Goal: Task Accomplishment & Management: Use online tool/utility

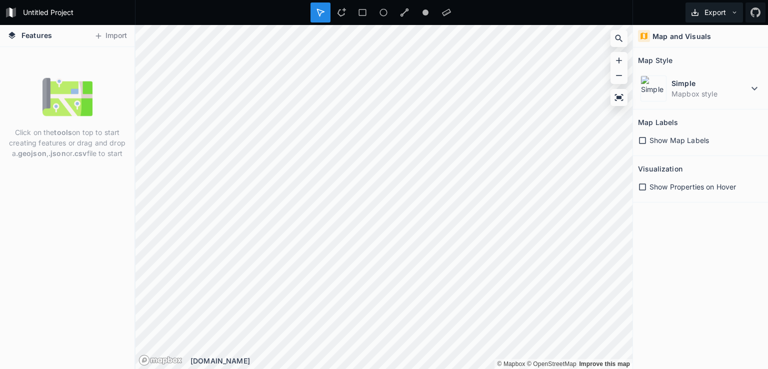
click at [717, 14] on button "Export" at bounding box center [715, 13] width 58 height 20
click at [703, 60] on div "Export as .geojson" at bounding box center [713, 57] width 100 height 21
click at [70, 102] on img at bounding box center [68, 97] width 50 height 50
click at [117, 34] on button "Import" at bounding box center [110, 36] width 43 height 16
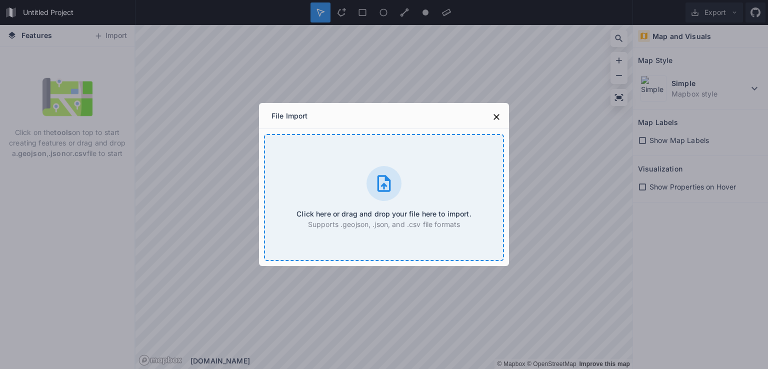
click at [354, 172] on div "Click here or drag and drop your file here to import. Supports .geojson, .json,…" at bounding box center [384, 197] width 240 height 127
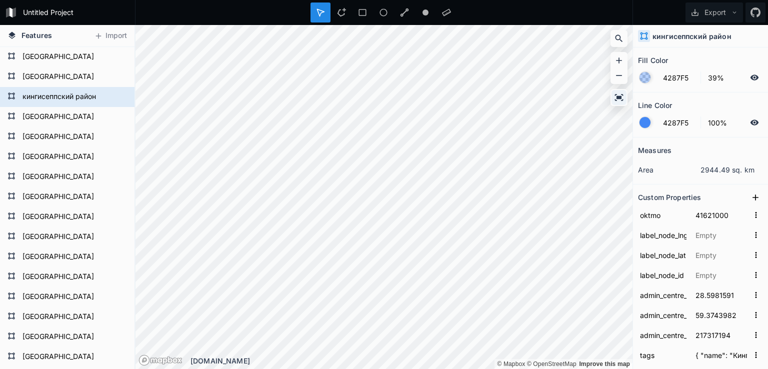
click at [616, 97] on icon at bounding box center [619, 98] width 10 height 10
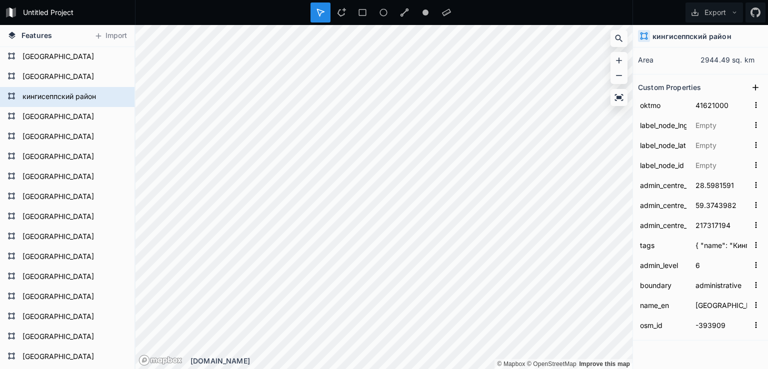
scroll to position [108, 0]
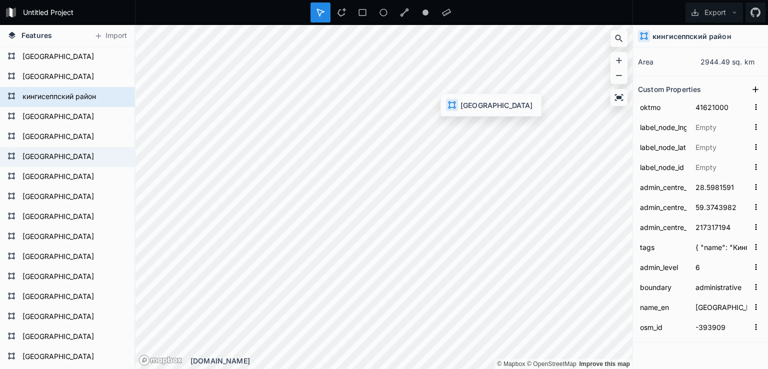
type input "41639000"
type input "30.1248482"
type input "61.0385285"
type input "82545393"
type input "{ "name": "Приозерский район", "name:en": "[GEOGRAPHIC_DATA]", "name:fi": "Käki…"
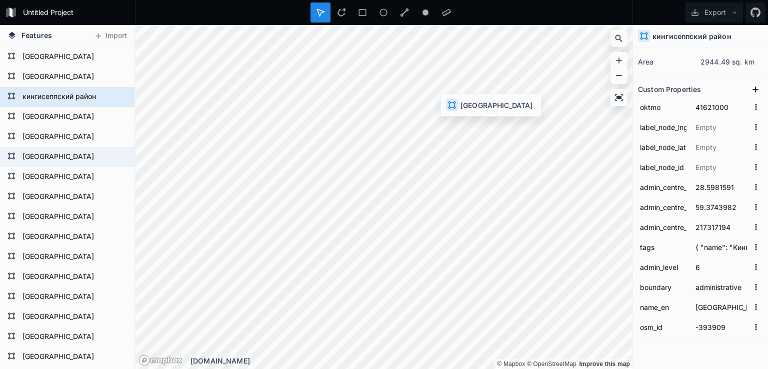
type input "[GEOGRAPHIC_DATA]"
type input "-1117608"
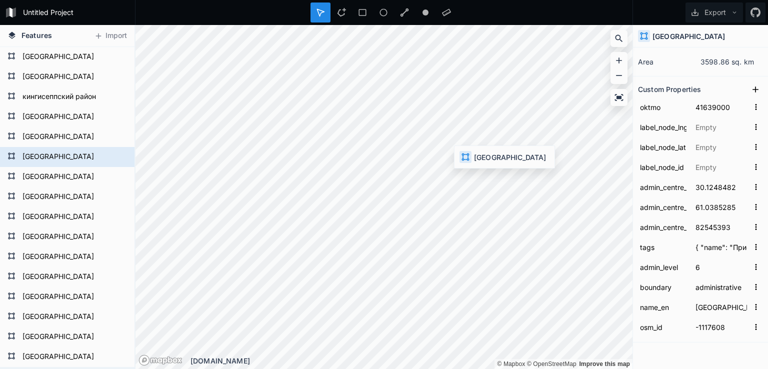
type input "41612000"
type input "30.646042"
type input "60.024006"
type input "243068681"
type input "{ "name": "Всеволожский район", "name:en": "[GEOGRAPHIC_DATA]", "name:fi": "Seu…"
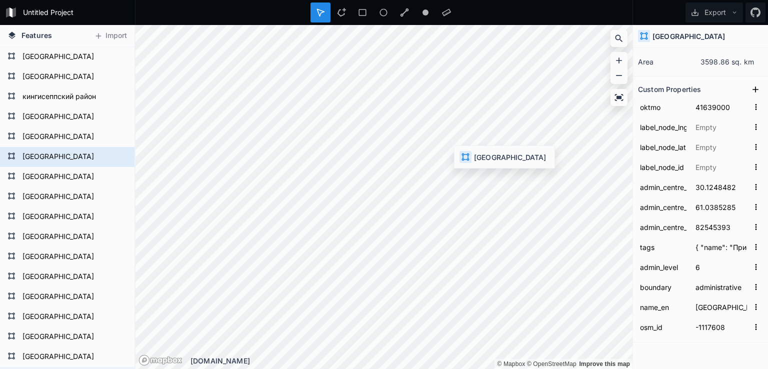
type input "Vsevolozhsky District"
type input "-1162549"
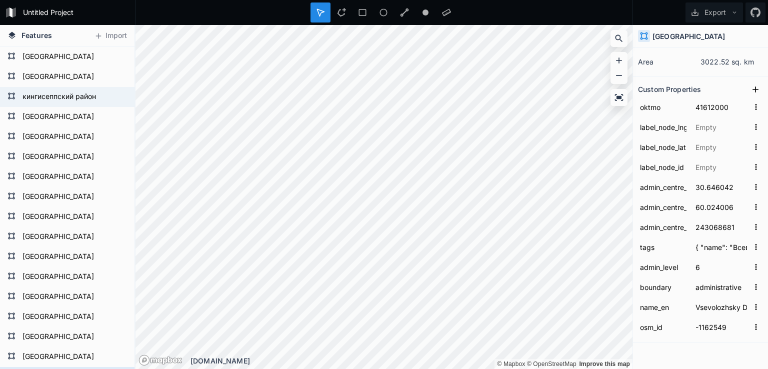
type input "41621000"
type input "28.5981591"
type input "59.3743982"
type input "217317194"
type input "{ "name": "Кингисеппский район", "name:de": "[PERSON_NAME]", "name:en": "Jaama …"
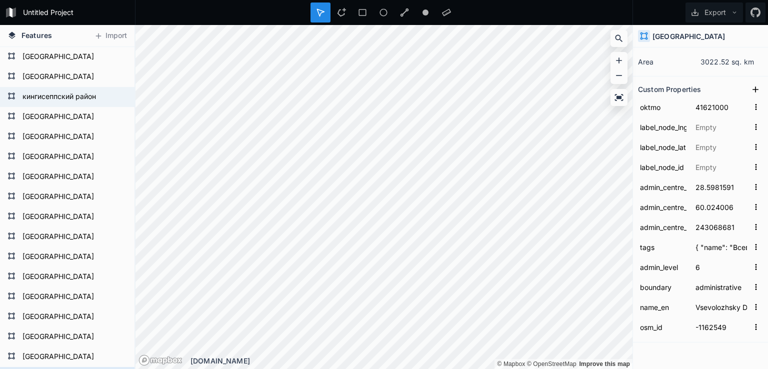
type input "[GEOGRAPHIC_DATA]"
type input "-393909"
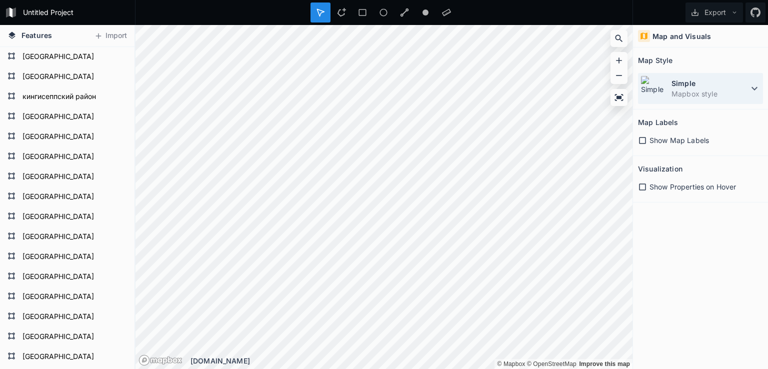
click at [686, 89] on dd "Mapbox style" at bounding box center [710, 94] width 77 height 11
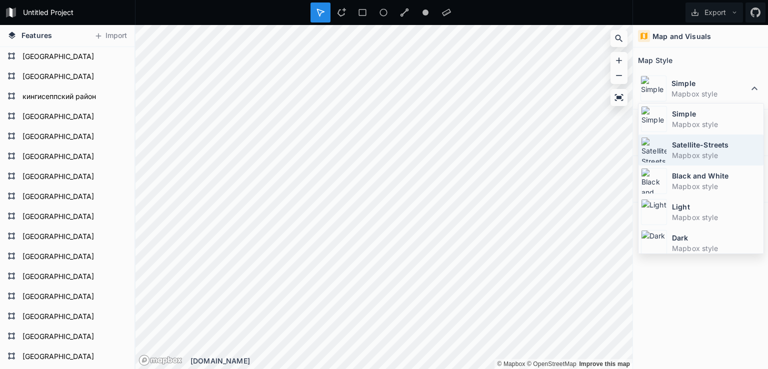
click at [689, 142] on dt "Satellite-Streets" at bounding box center [716, 145] width 89 height 11
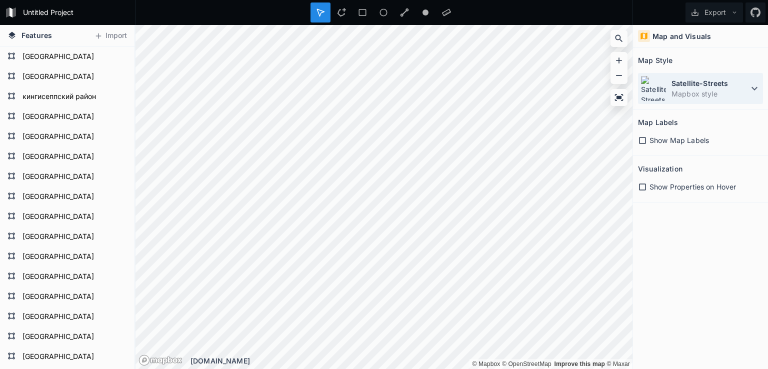
click at [687, 83] on dt "Satellite-Streets" at bounding box center [710, 83] width 77 height 11
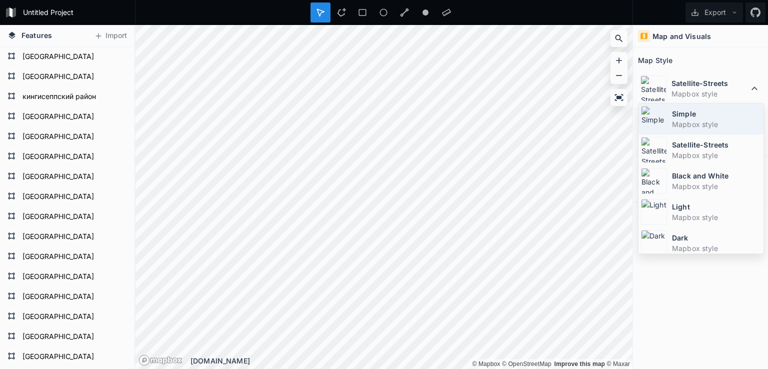
click at [667, 117] on div "Simple Mapbox style" at bounding box center [701, 119] width 125 height 31
